Goal: Obtain resource: Obtain resource

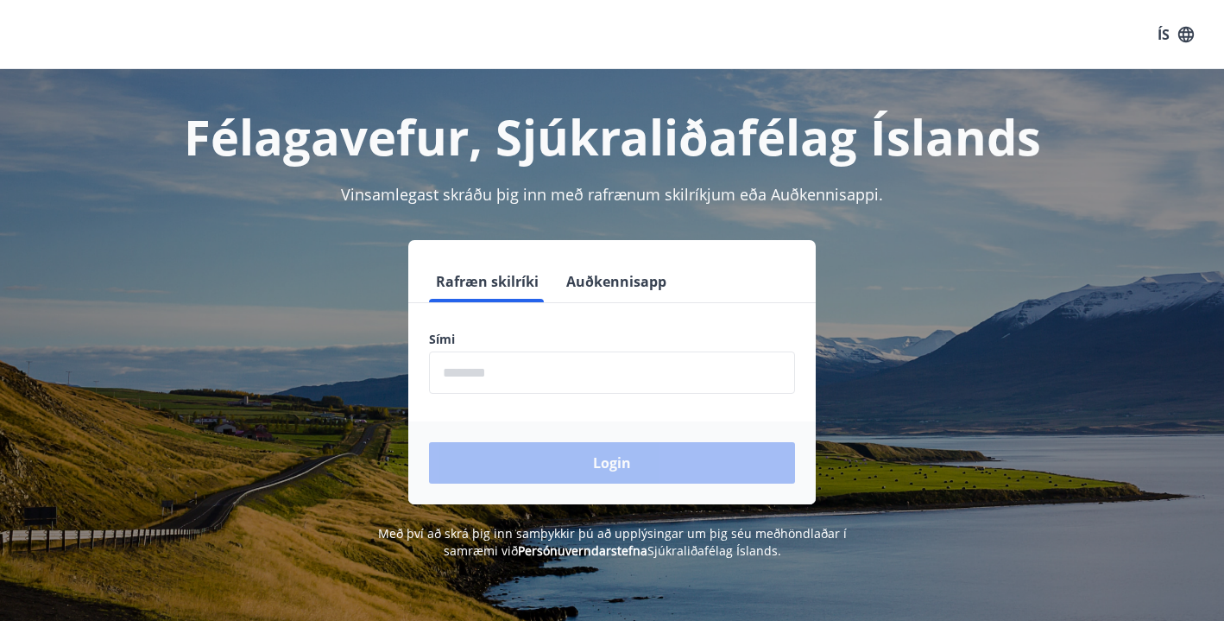
click at [451, 375] on input "phone" at bounding box center [612, 372] width 366 height 42
type input "********"
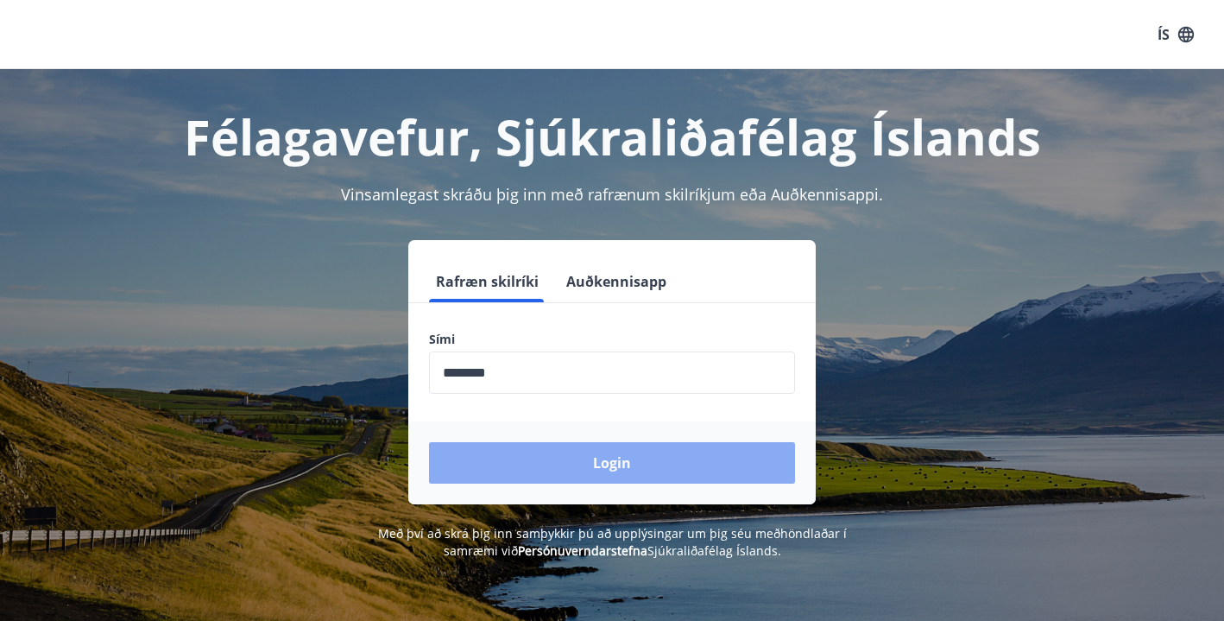
click at [603, 466] on button "Login" at bounding box center [612, 462] width 366 height 41
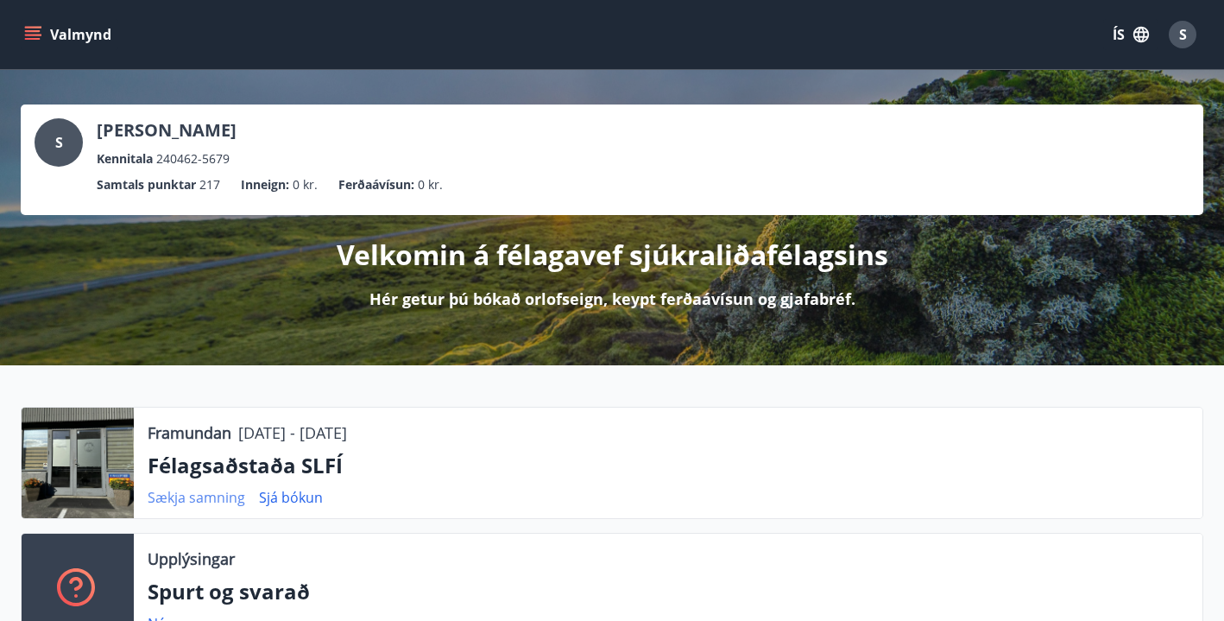
click at [211, 495] on link "Sækja samning" at bounding box center [197, 497] width 98 height 19
